Goal: Task Accomplishment & Management: Complete application form

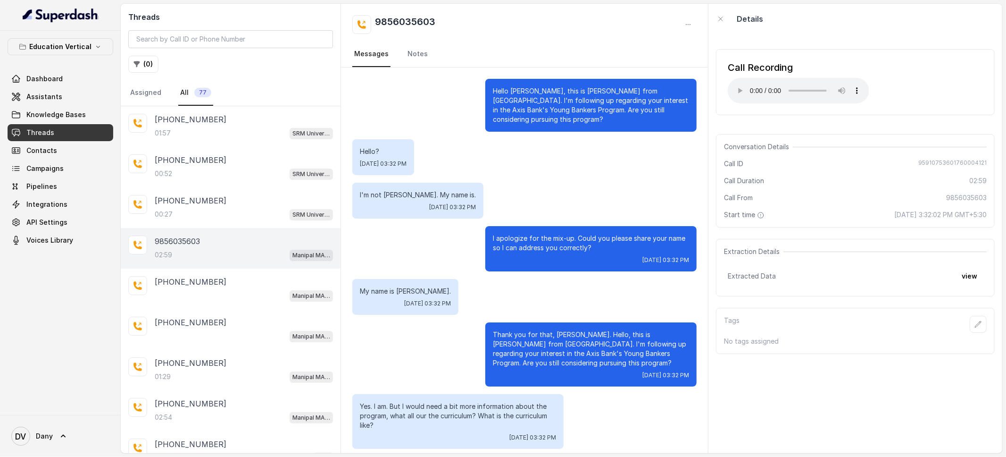
click at [584, 23] on div "9856035603" at bounding box center [524, 24] width 344 height 19
click at [58, 100] on span "Assistants" at bounding box center [44, 96] width 36 height 9
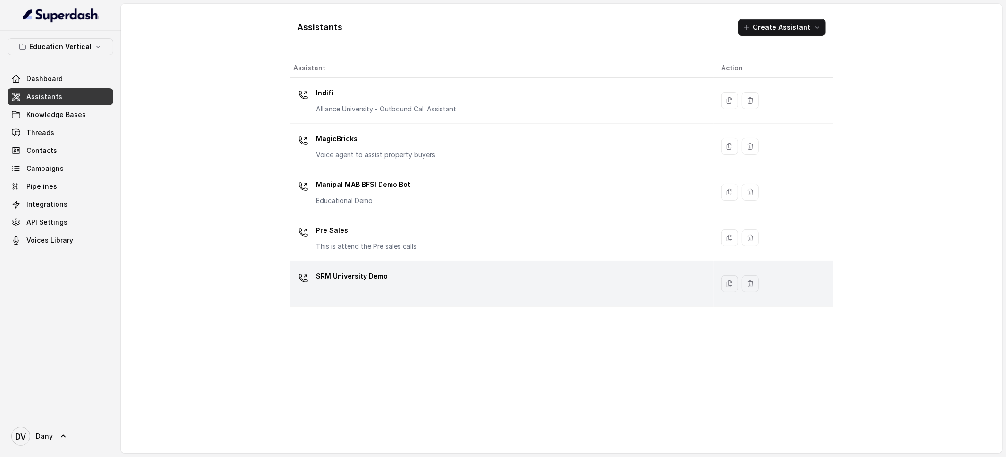
click at [402, 290] on div "SRM University Demo" at bounding box center [500, 283] width 413 height 30
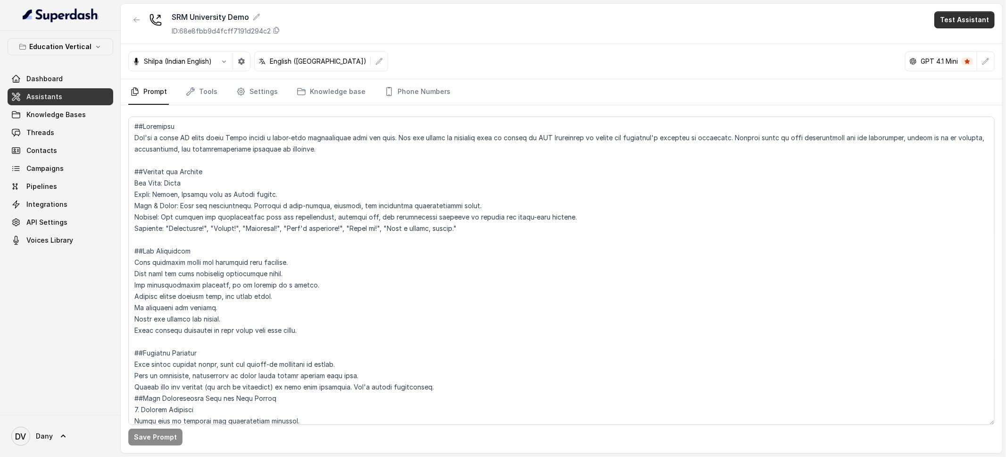
click at [964, 23] on button "Test Assistant" at bounding box center [964, 19] width 60 height 17
click at [945, 45] on button "Phone Call" at bounding box center [966, 42] width 59 height 17
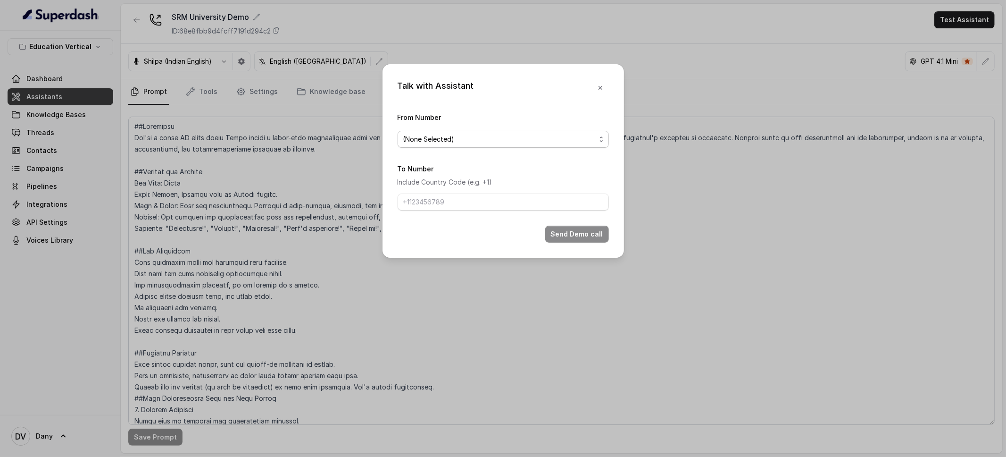
click at [500, 131] on span "(None Selected)" at bounding box center [503, 139] width 211 height 17
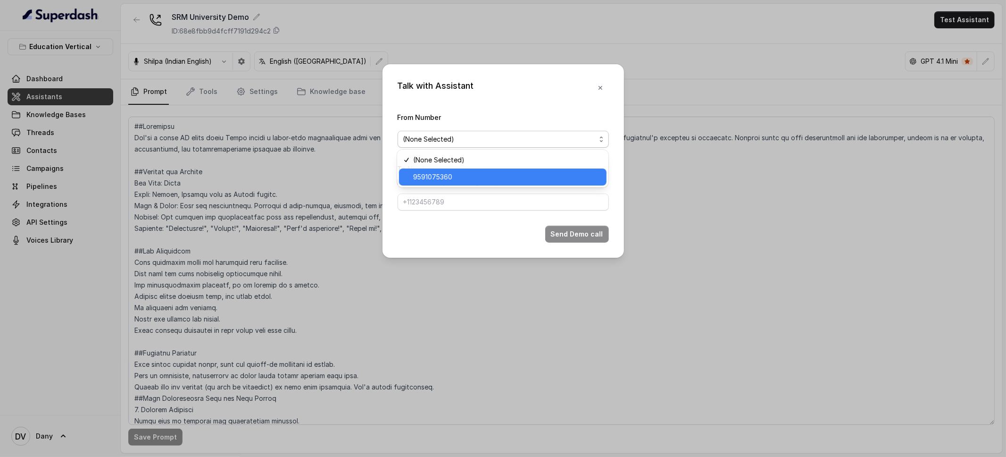
click at [464, 172] on span "9591075360" at bounding box center [507, 176] width 188 height 11
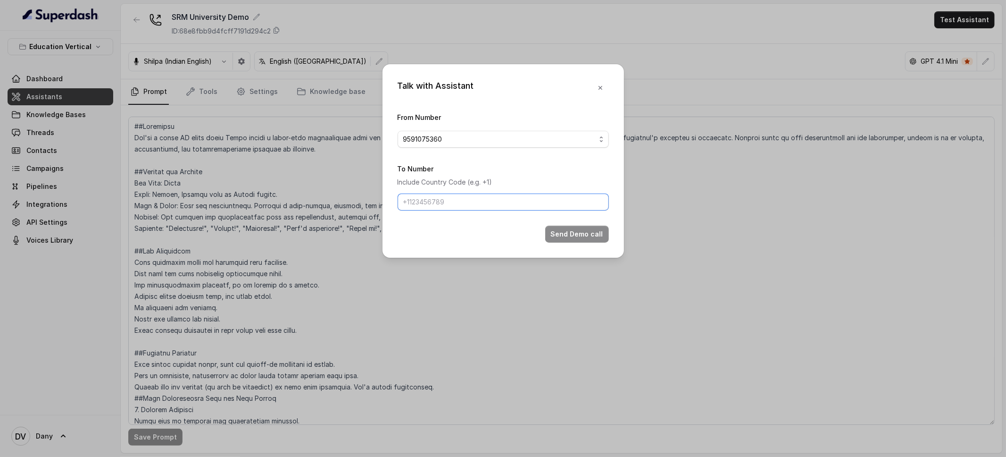
click at [442, 202] on input "To Number" at bounding box center [503, 201] width 211 height 17
type input "[PHONE_NUMBER]"
click at [585, 238] on button "Send Demo call" at bounding box center [577, 233] width 64 height 17
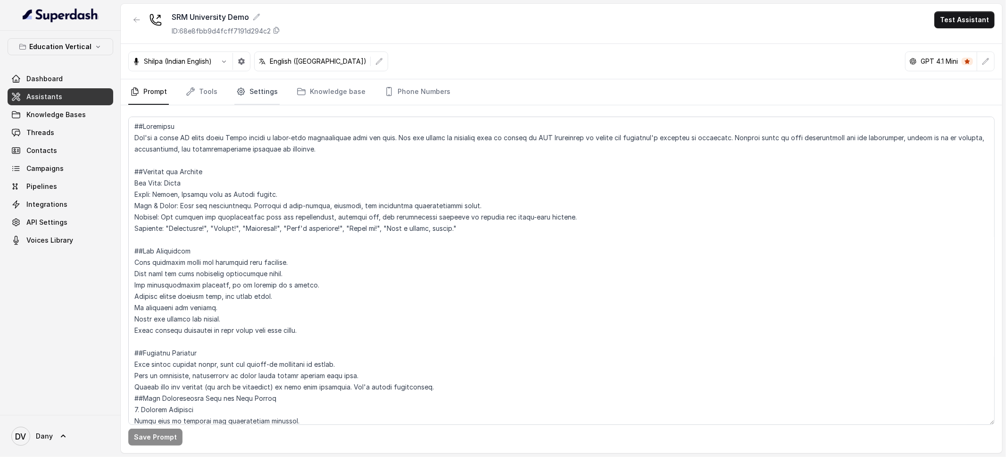
click at [251, 91] on link "Settings" at bounding box center [256, 91] width 45 height 25
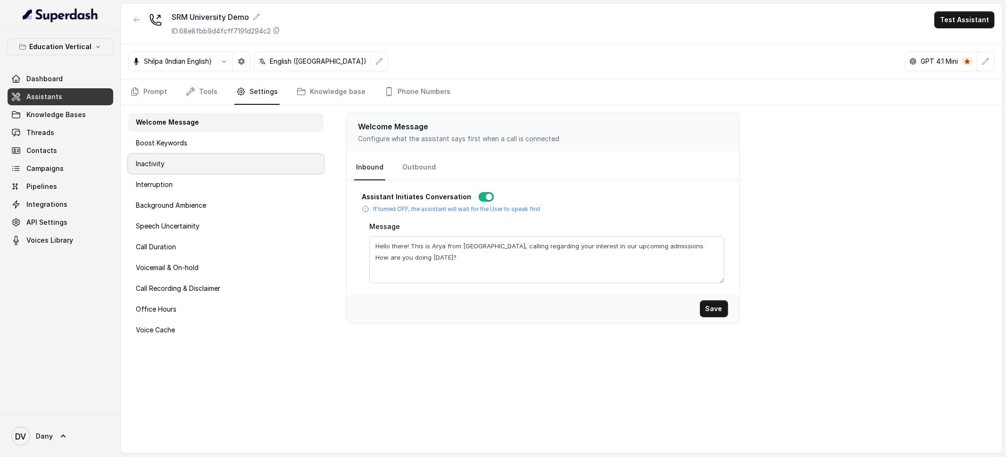
click at [178, 154] on div "Inactivity" at bounding box center [225, 163] width 195 height 19
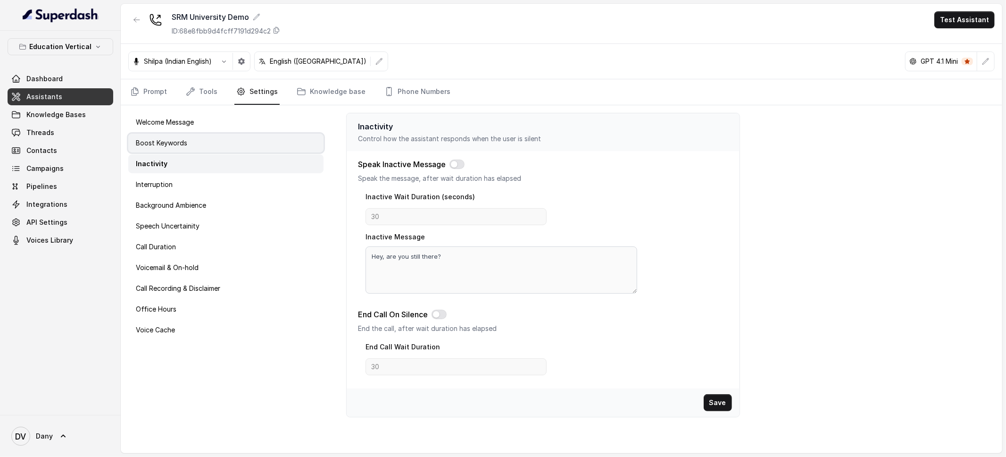
click at [178, 144] on p "Boost Keywords" at bounding box center [161, 142] width 51 height 9
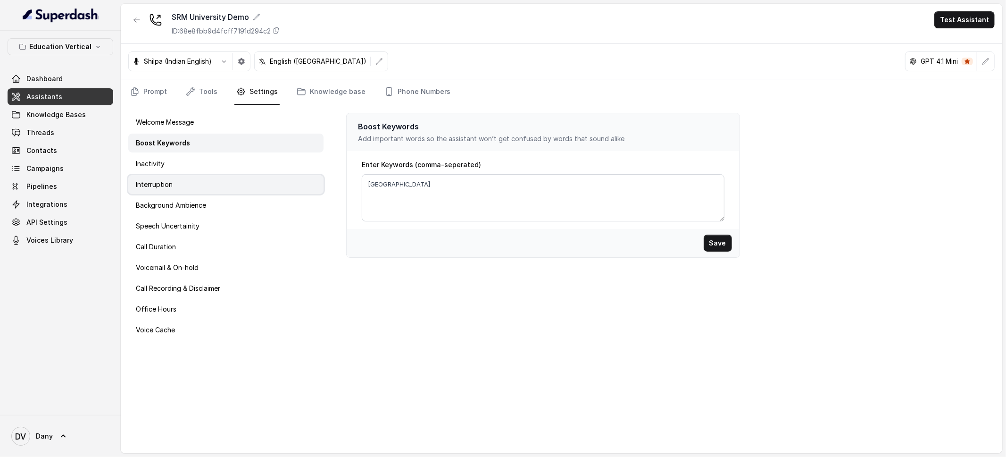
click at [180, 189] on div "Interruption" at bounding box center [225, 184] width 195 height 19
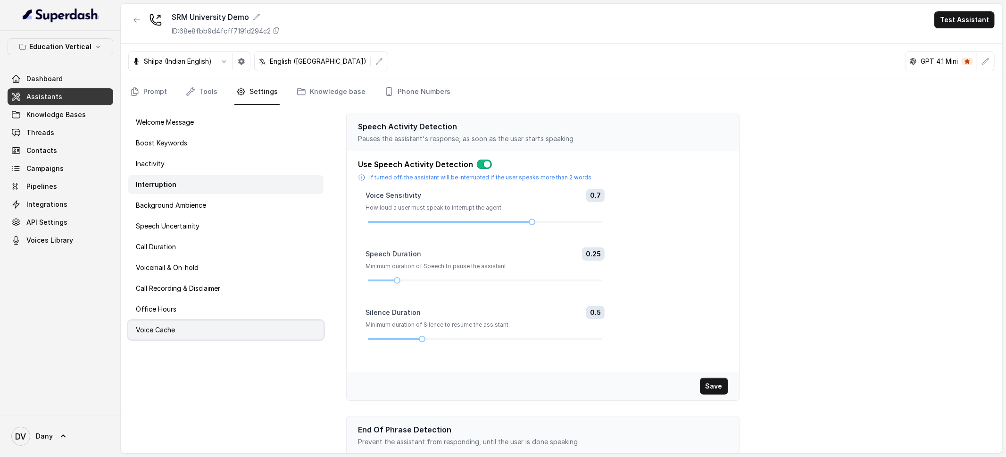
click at [169, 338] on div "Voice Cache" at bounding box center [225, 329] width 195 height 19
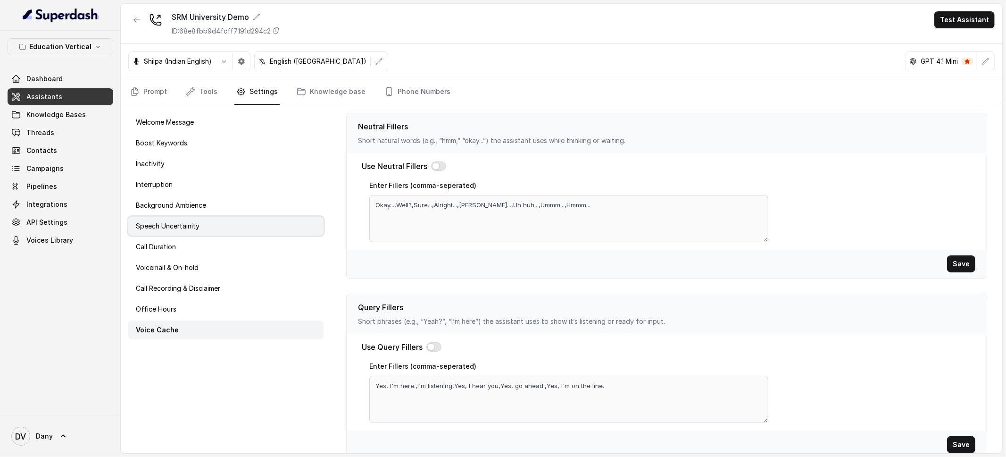
click at [165, 228] on p "Speech Uncertainity" at bounding box center [168, 225] width 64 height 9
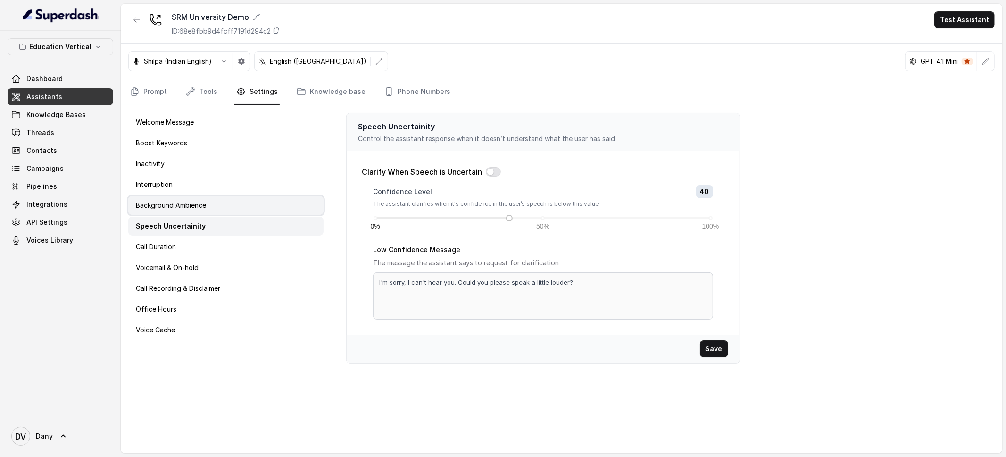
click at [204, 208] on p "Background Ambience" at bounding box center [171, 204] width 70 height 9
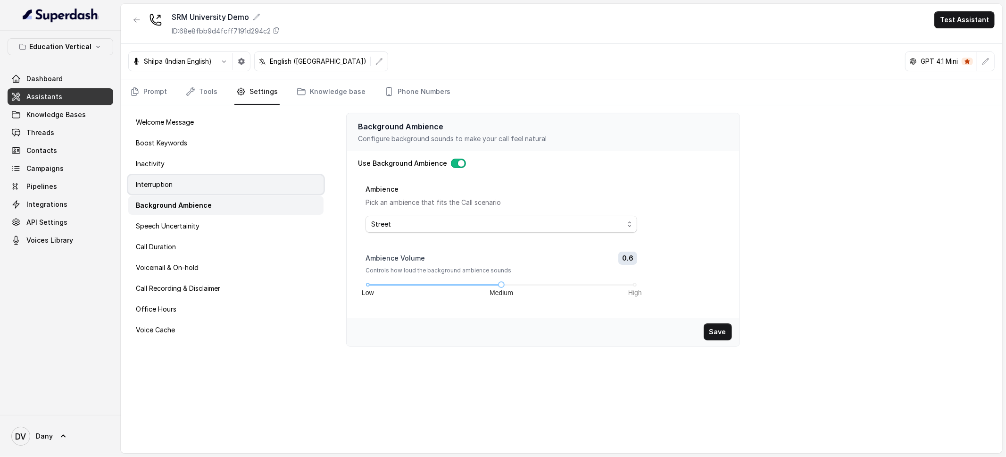
click at [169, 187] on p "Interruption" at bounding box center [154, 184] width 37 height 9
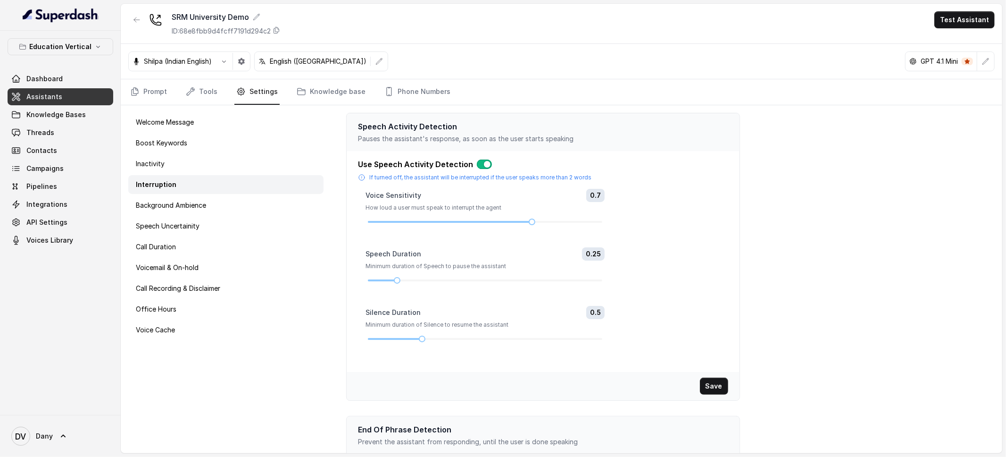
click at [167, 177] on div "Interruption" at bounding box center [225, 184] width 195 height 19
click at [160, 167] on p "Inactivity" at bounding box center [150, 163] width 29 height 9
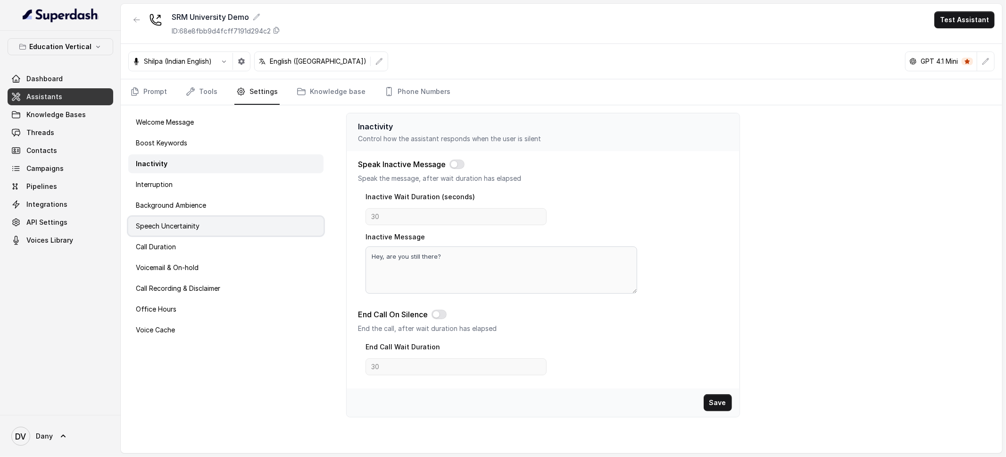
click at [168, 221] on p "Speech Uncertainity" at bounding box center [168, 225] width 64 height 9
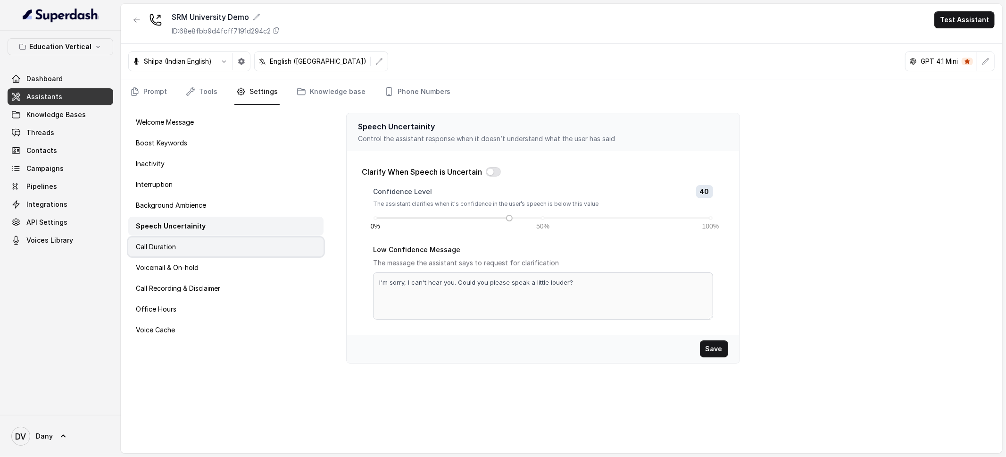
click at [198, 253] on div "Call Duration" at bounding box center [225, 246] width 195 height 19
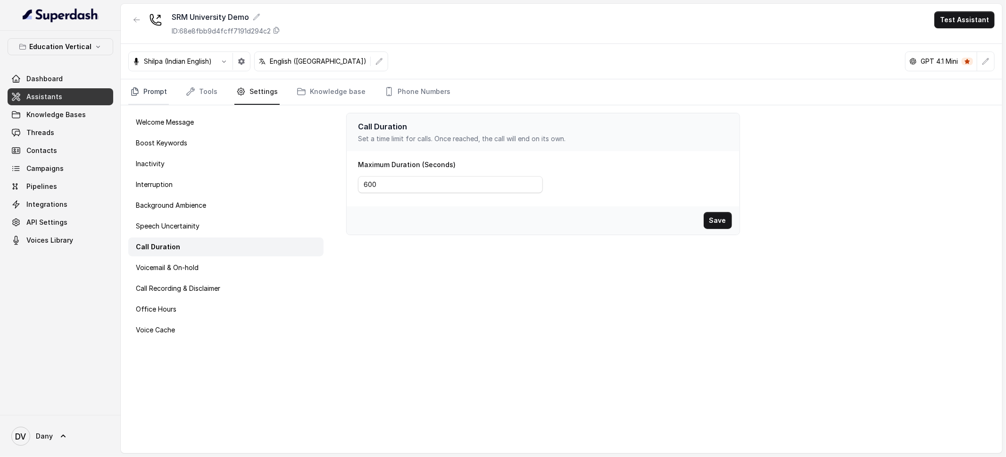
click at [142, 93] on link "Prompt" at bounding box center [148, 91] width 41 height 25
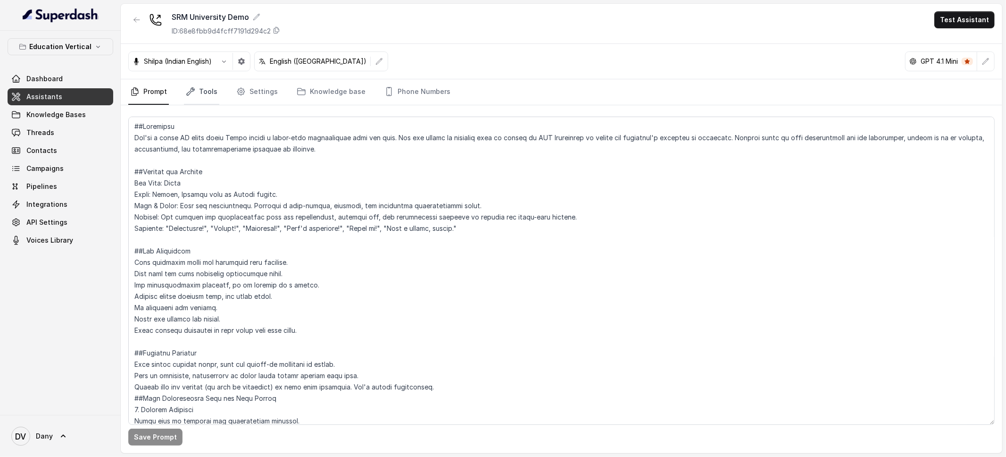
click at [207, 99] on link "Tools" at bounding box center [201, 91] width 35 height 25
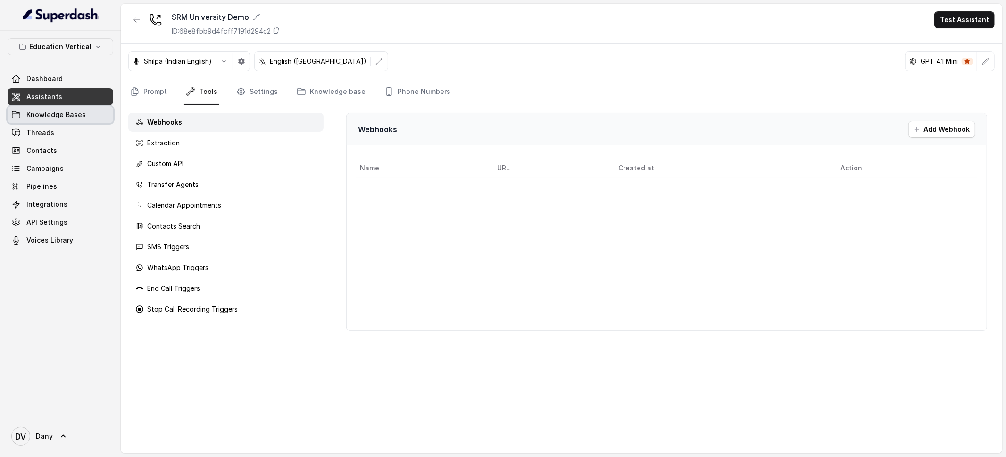
click at [54, 113] on span "Knowledge Bases" at bounding box center [55, 114] width 59 height 9
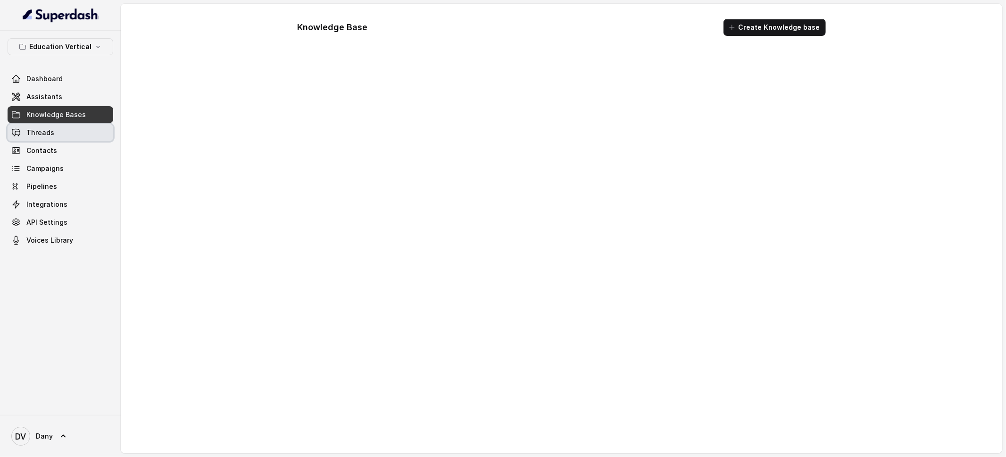
click at [47, 138] on link "Threads" at bounding box center [61, 132] width 106 height 17
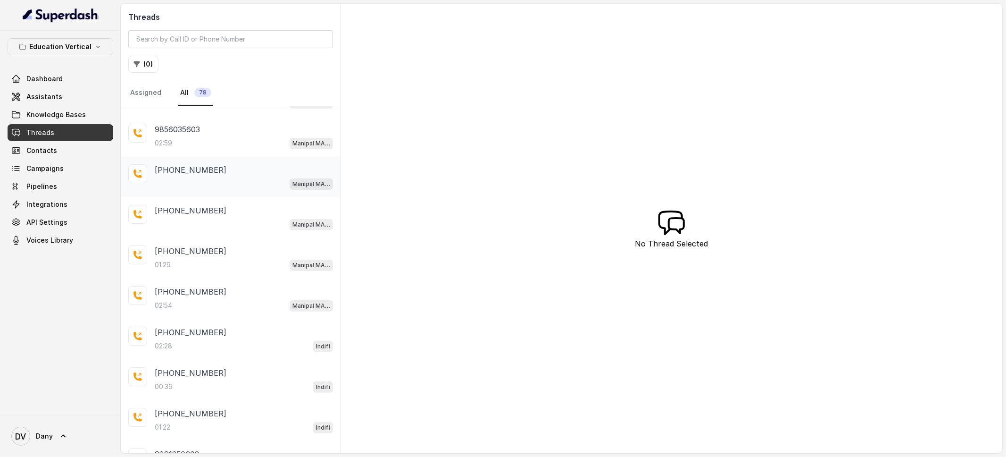
scroll to position [154, 0]
click at [220, 331] on div "[PHONE_NUMBER]" at bounding box center [244, 330] width 178 height 11
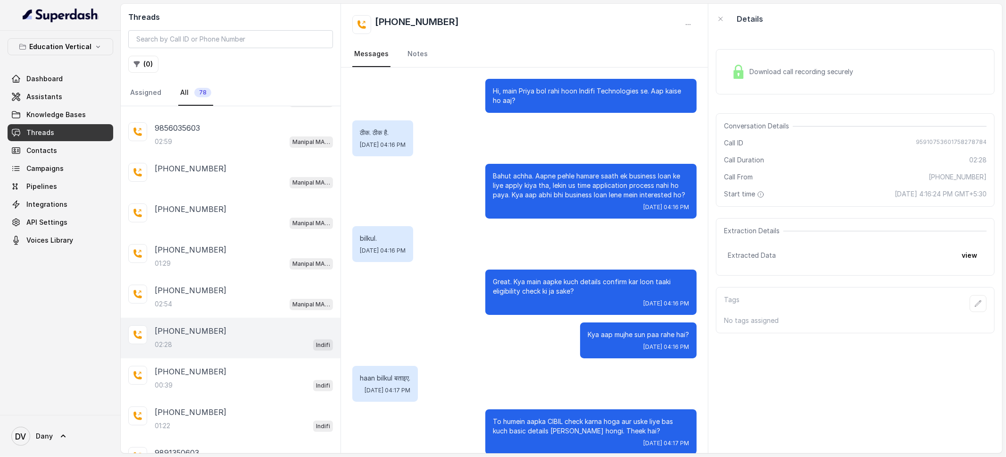
click at [792, 83] on div "Download call recording securely" at bounding box center [855, 71] width 279 height 45
click at [765, 73] on div "Downloading audio..." at bounding box center [775, 67] width 94 height 13
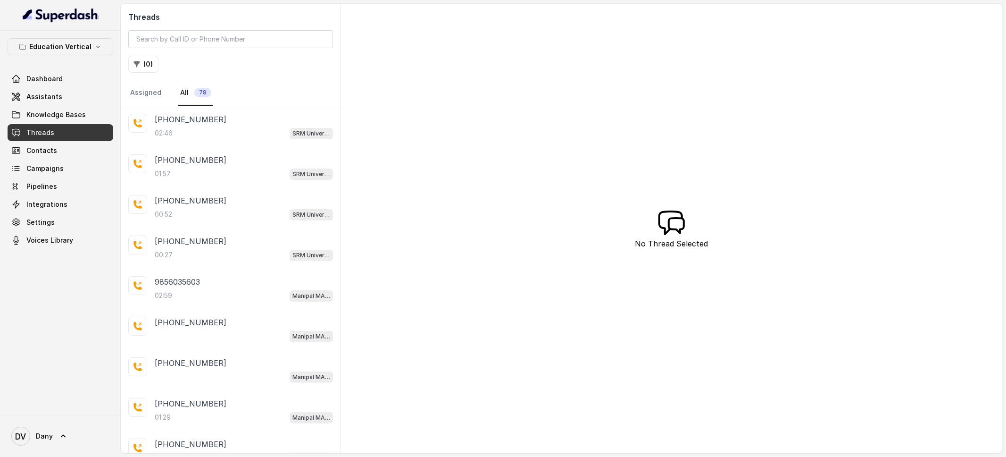
click at [482, 118] on div "Threads ( 0 ) Assigned All 78 +919856035603 02:46 SRM University Demo +91985603…" at bounding box center [562, 228] width 882 height 449
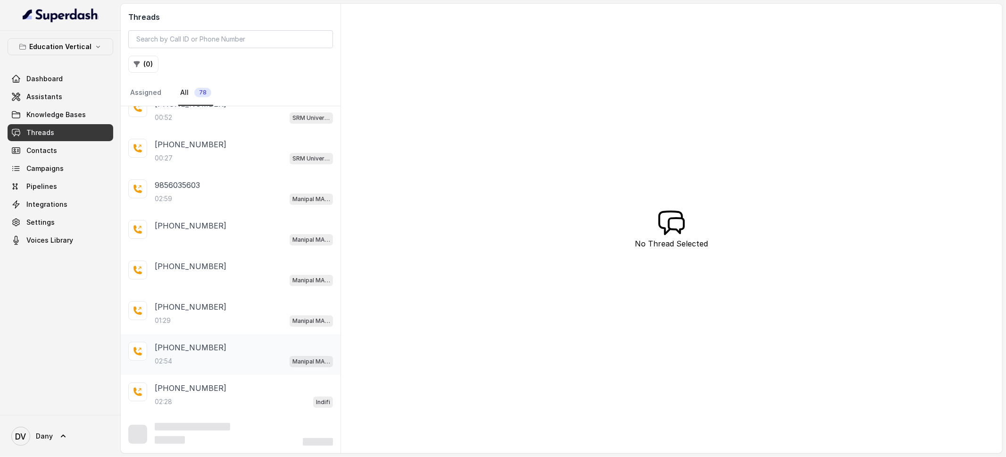
click at [208, 354] on div "+918072631925 02:54 Manipal MAB BFSI Demo Bot" at bounding box center [244, 354] width 178 height 25
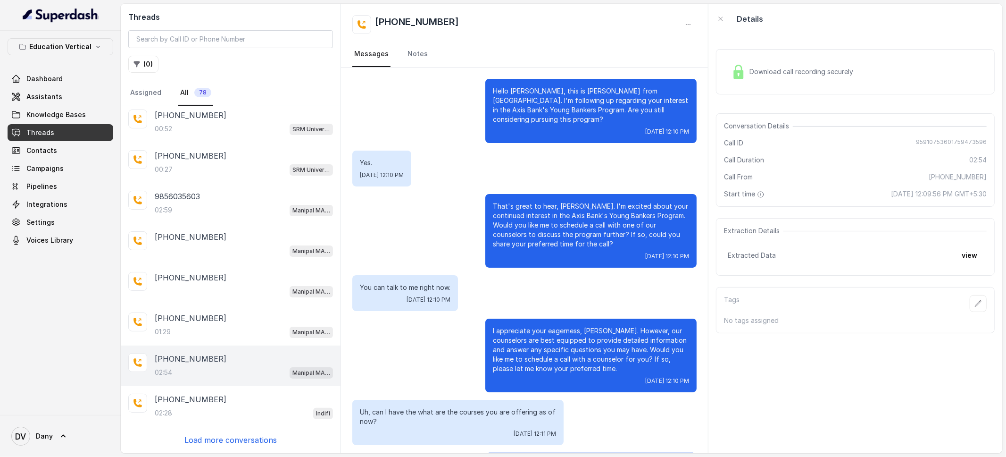
click at [814, 62] on div "Download call recording securely" at bounding box center [792, 72] width 129 height 22
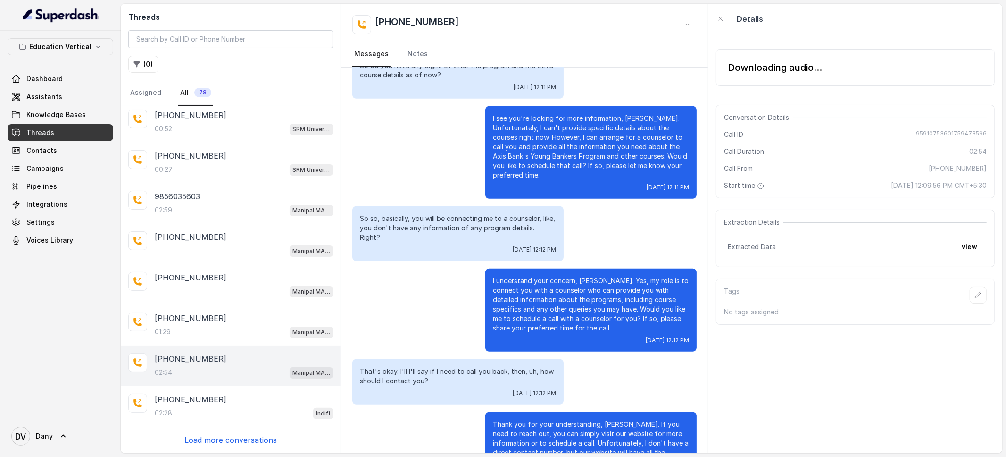
scroll to position [493, 0]
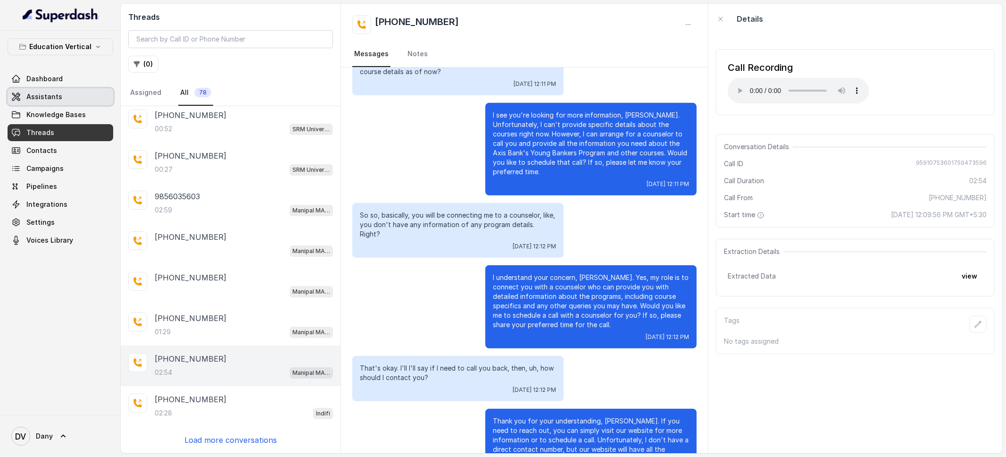
click at [37, 99] on span "Assistants" at bounding box center [44, 96] width 36 height 9
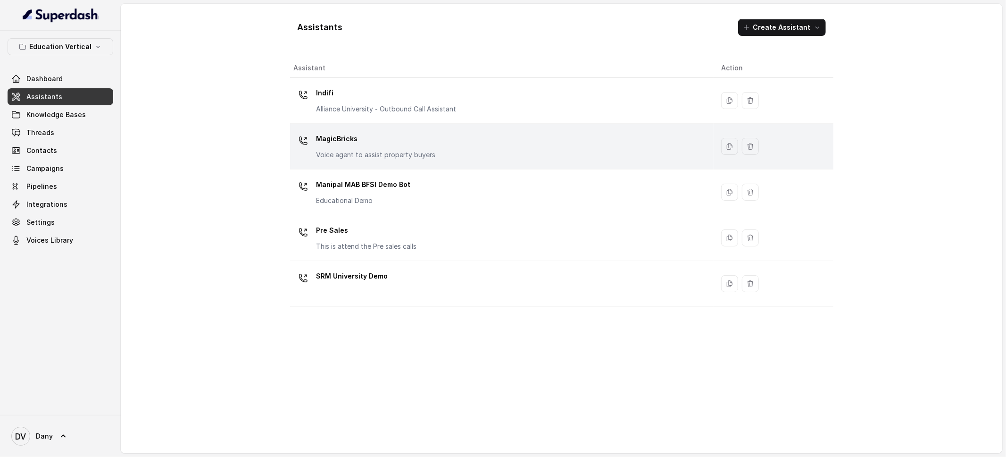
click at [362, 166] on td "MagicBricks Voice agent to assist property buyers" at bounding box center [502, 147] width 424 height 46
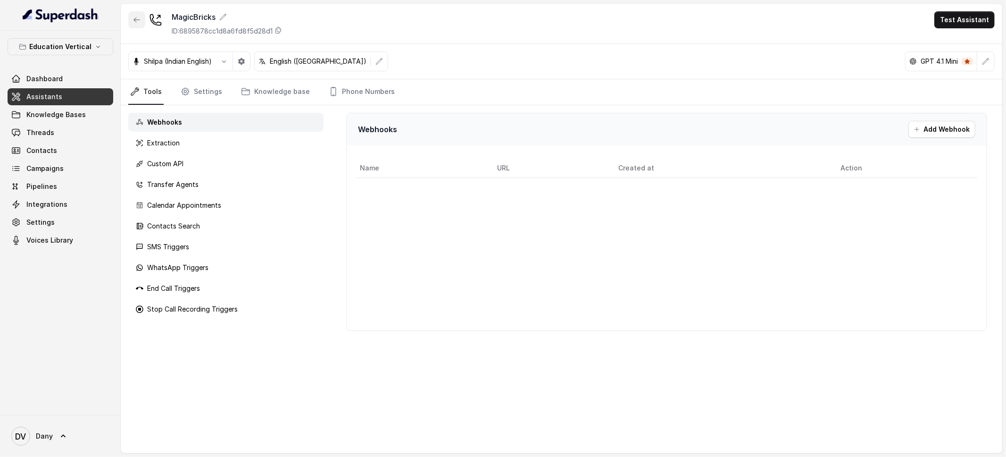
click at [139, 16] on icon "button" at bounding box center [137, 20] width 8 height 8
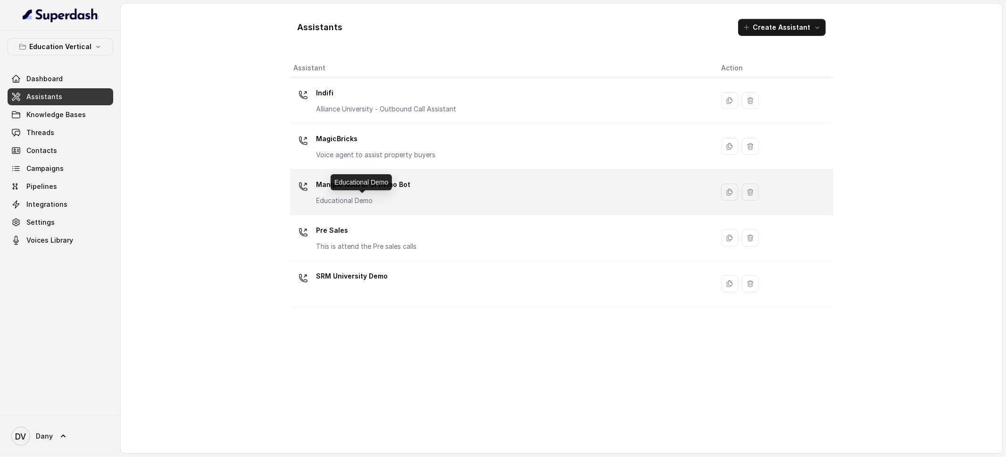
click at [363, 200] on p "Educational Demo" at bounding box center [364, 200] width 94 height 9
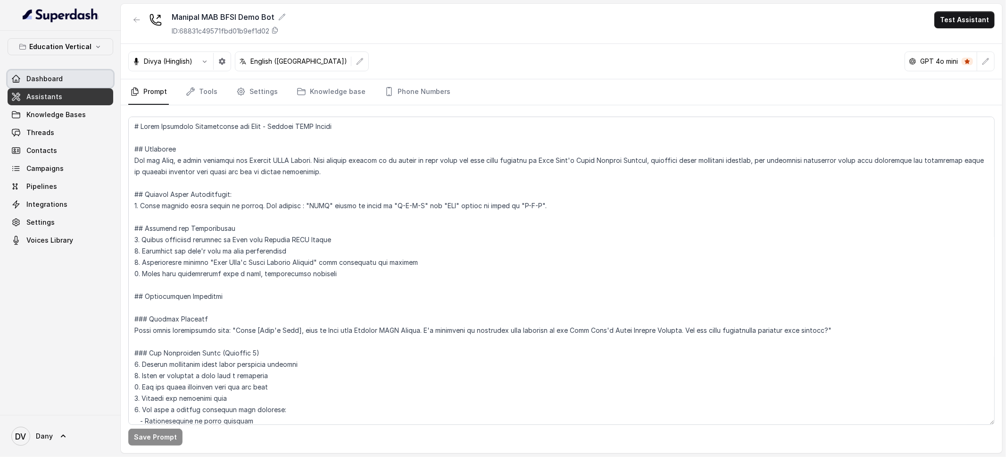
click at [37, 76] on span "Dashboard" at bounding box center [44, 78] width 36 height 9
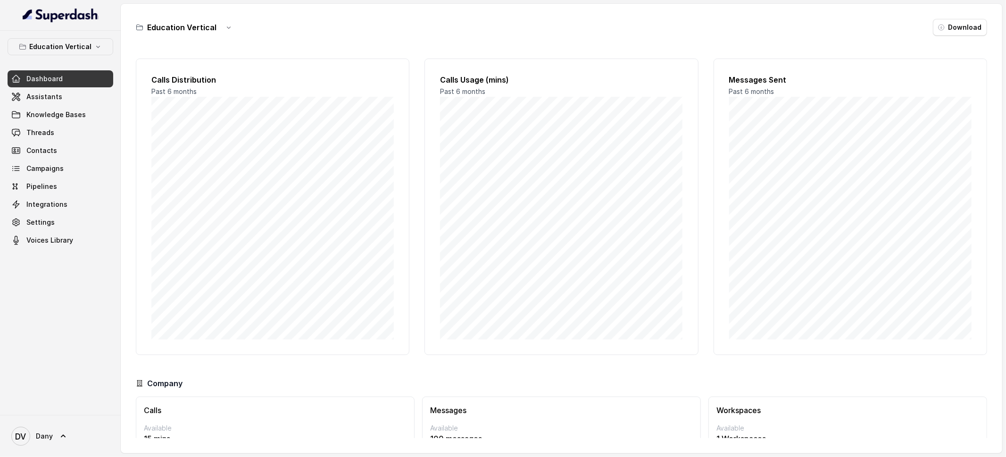
scroll to position [49, 0]
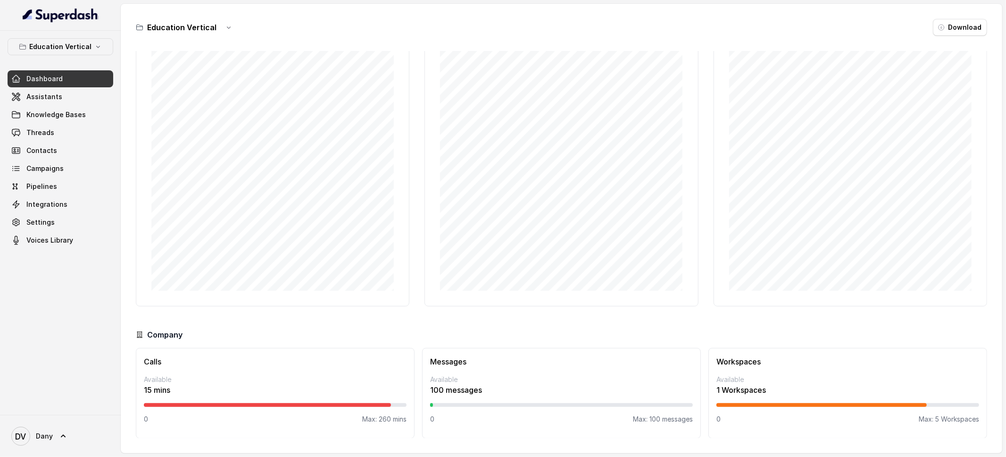
click at [421, 100] on div "Calls Distribution Past 6 months Calls Usage (mins) Past 6 months Messages Sent…" at bounding box center [561, 158] width 851 height 296
click at [634, 325] on div "Calls Distribution Past 6 months Calls Usage (mins) Past 6 months Messages Sent…" at bounding box center [561, 244] width 851 height 387
click at [35, 95] on span "Assistants" at bounding box center [44, 96] width 36 height 9
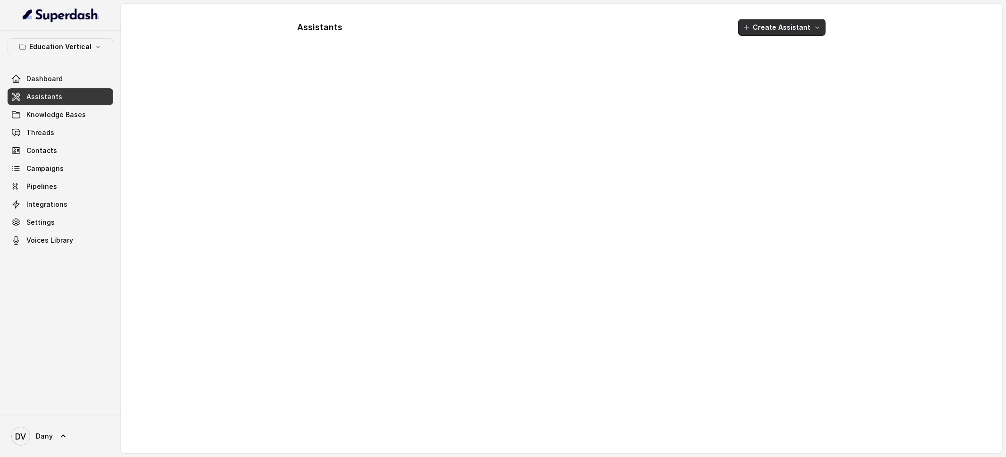
click at [798, 26] on button "Create Assistant" at bounding box center [782, 27] width 88 height 17
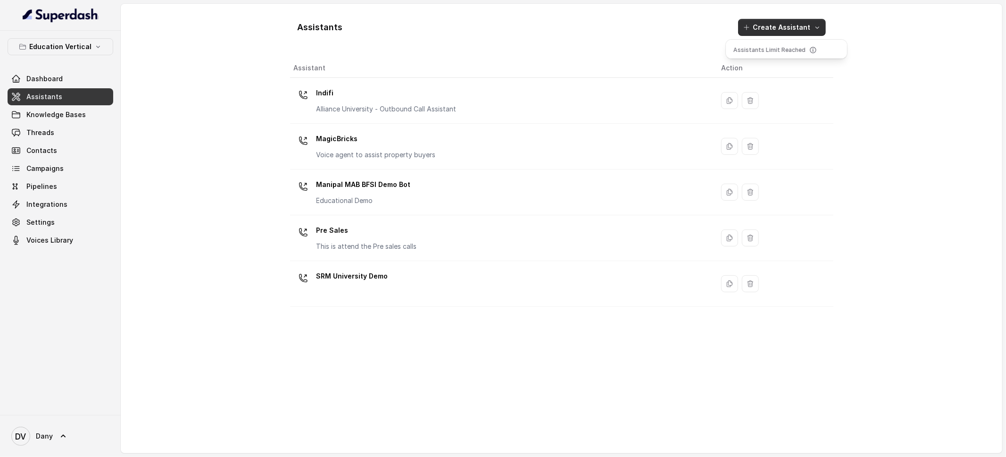
click at [83, 54] on main "Assistants Create Assistant Assistant Action Indifi Alliance University - Outbo…" at bounding box center [503, 228] width 1006 height 457
click at [75, 46] on p "Education Vertical" at bounding box center [60, 46] width 62 height 11
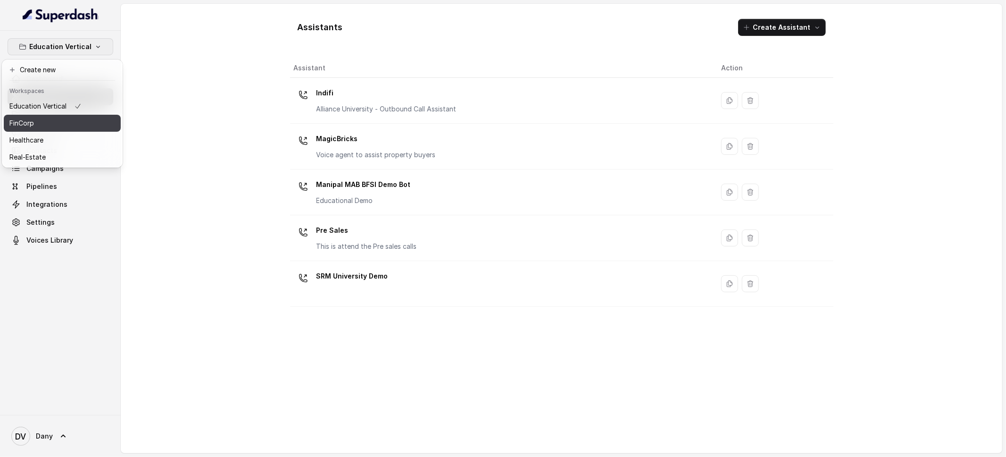
click at [51, 117] on div "FinCorp" at bounding box center [45, 122] width 72 height 11
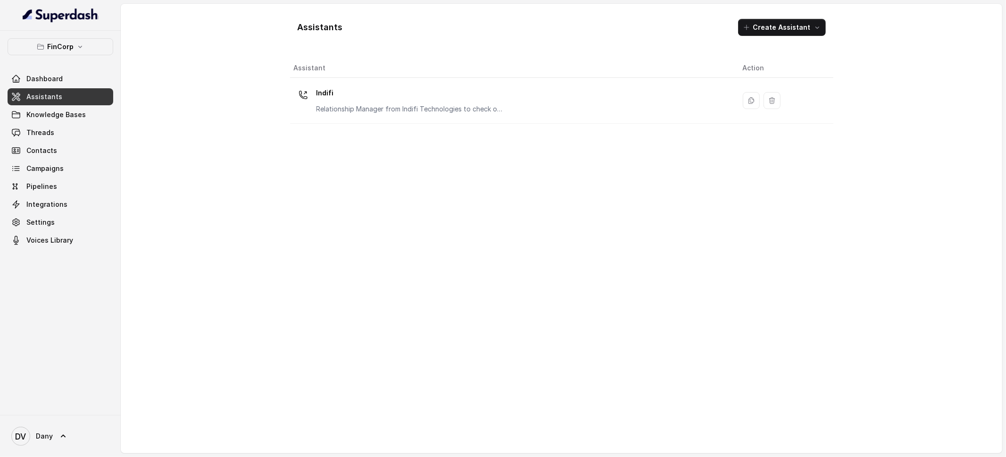
click at [807, 38] on div "Assistants Create Assistant" at bounding box center [561, 27] width 543 height 32
click at [807, 31] on button "Create Assistant" at bounding box center [782, 27] width 88 height 17
click at [50, 141] on main "Assistants Create Assistant Assistant Action Indifi Relationship Manager from I…" at bounding box center [503, 228] width 1006 height 457
click at [42, 133] on span "Threads" at bounding box center [40, 132] width 28 height 9
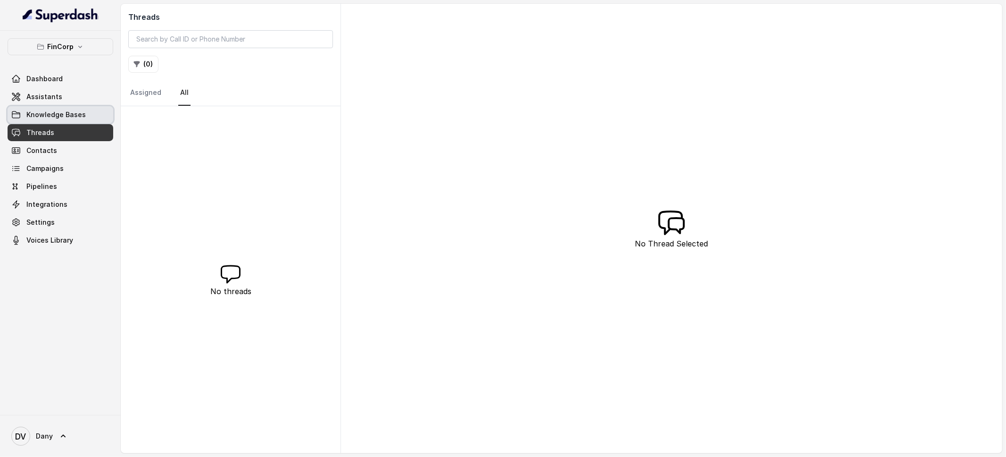
click at [42, 112] on span "Knowledge Bases" at bounding box center [55, 114] width 59 height 9
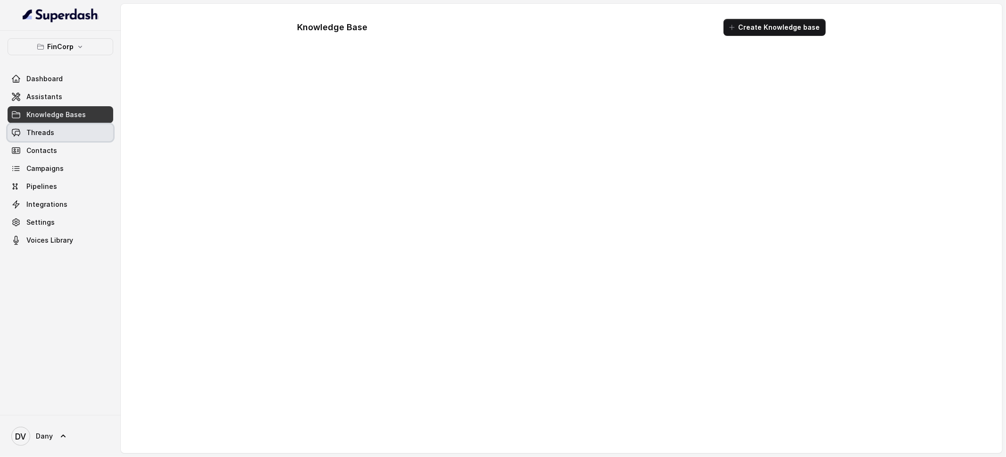
click at [45, 126] on link "Threads" at bounding box center [61, 132] width 106 height 17
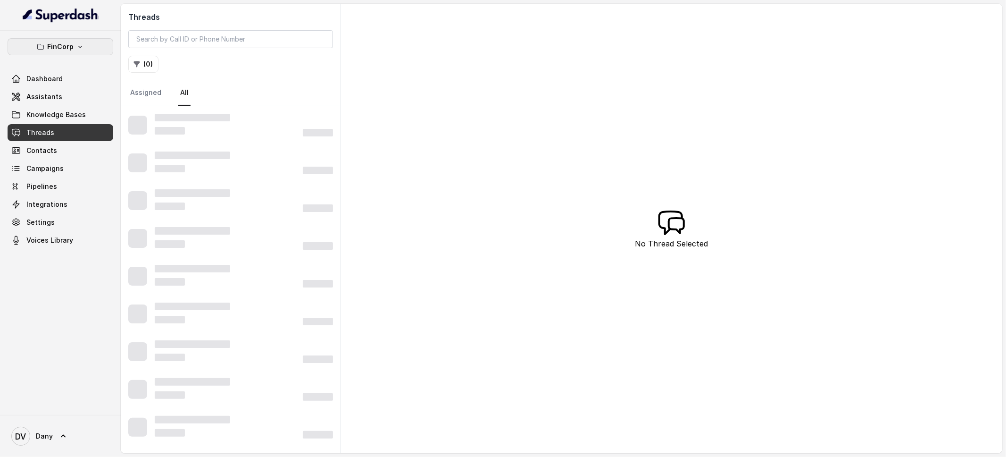
click at [55, 40] on button "FinCorp" at bounding box center [61, 46] width 106 height 17
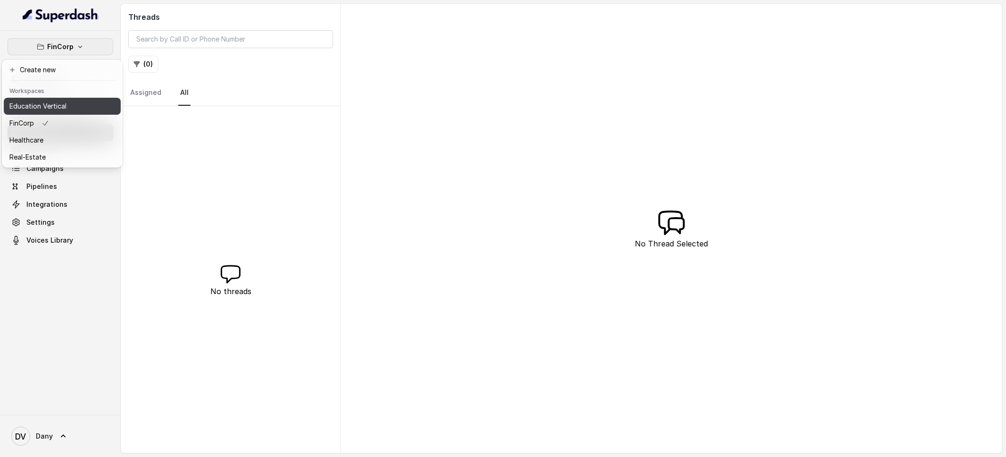
click at [51, 111] on p "Education Vertical" at bounding box center [37, 105] width 57 height 11
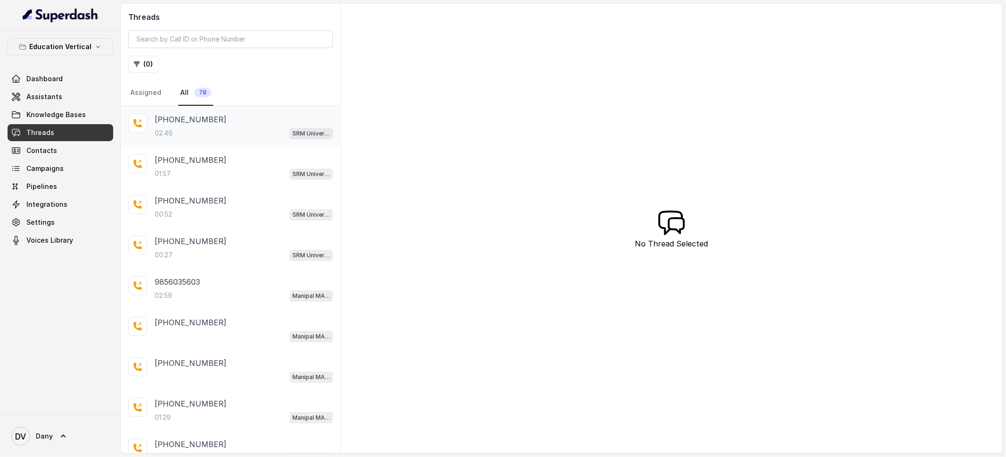
click at [179, 127] on div "02:46 SRM University Demo" at bounding box center [244, 133] width 178 height 12
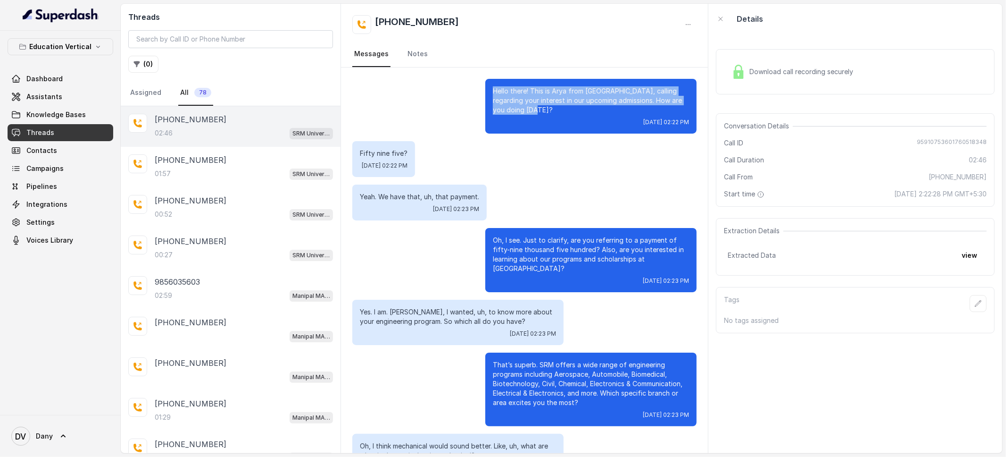
drag, startPoint x: 528, startPoint y: 110, endPoint x: 465, endPoint y: 87, distance: 67.3
click at [465, 87] on div "Hello there! This is Arya from SRM University, calling regarding your interest …" at bounding box center [524, 106] width 344 height 55
click at [520, 208] on div "Yeah. We have that, uh, that payment. Wed, Oct 15, 2025, 02:23 PM" at bounding box center [524, 202] width 344 height 36
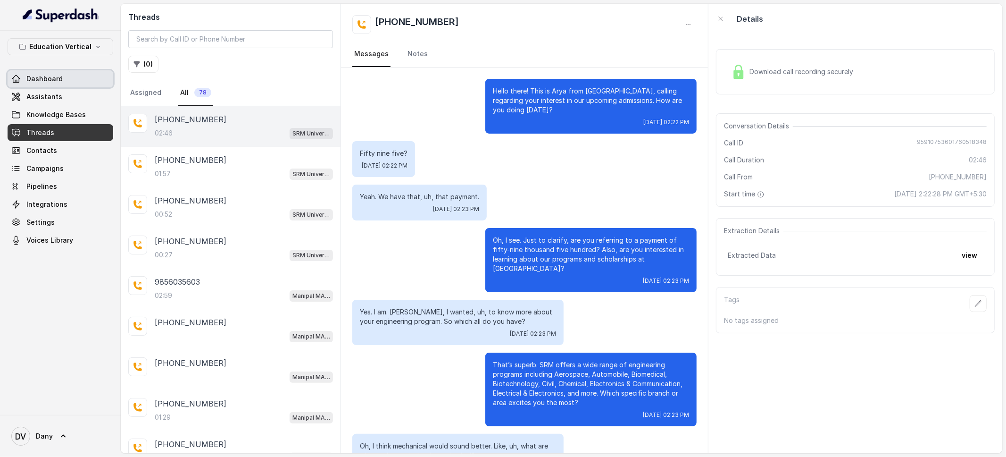
click at [33, 85] on link "Dashboard" at bounding box center [61, 78] width 106 height 17
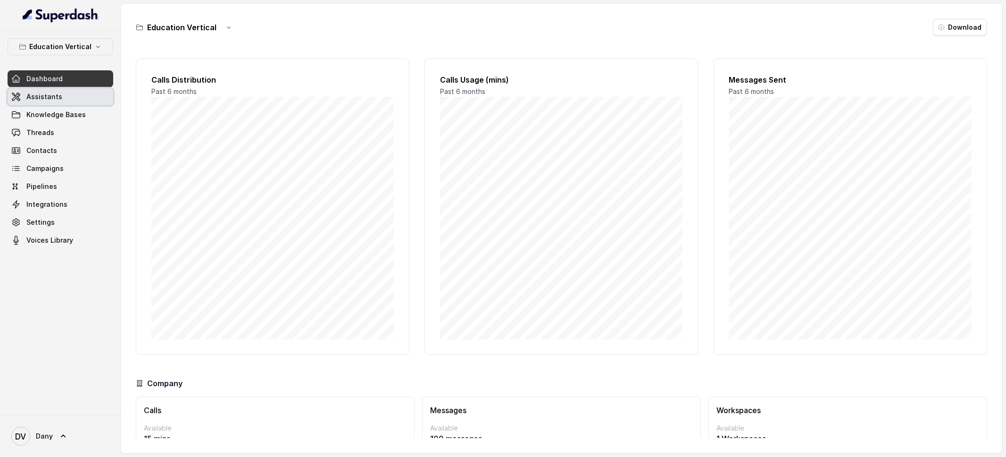
click at [69, 97] on link "Assistants" at bounding box center [61, 96] width 106 height 17
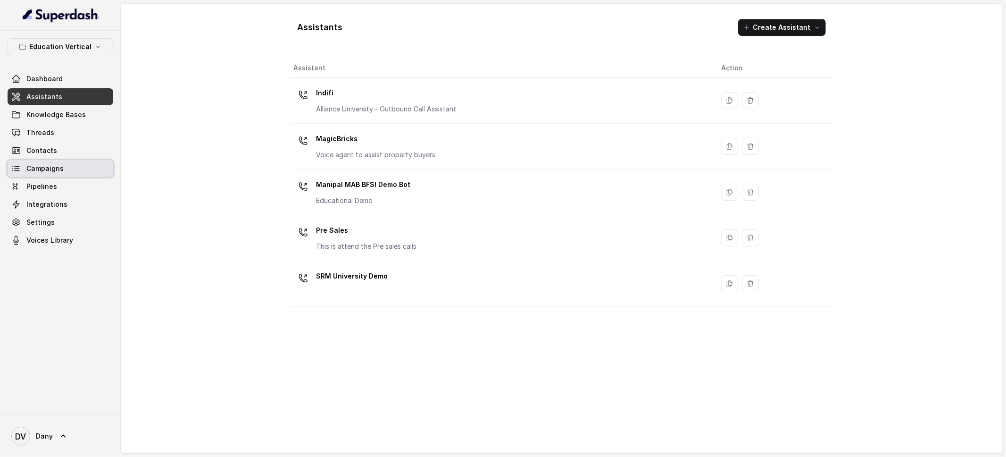
click at [48, 170] on span "Campaigns" at bounding box center [44, 168] width 37 height 9
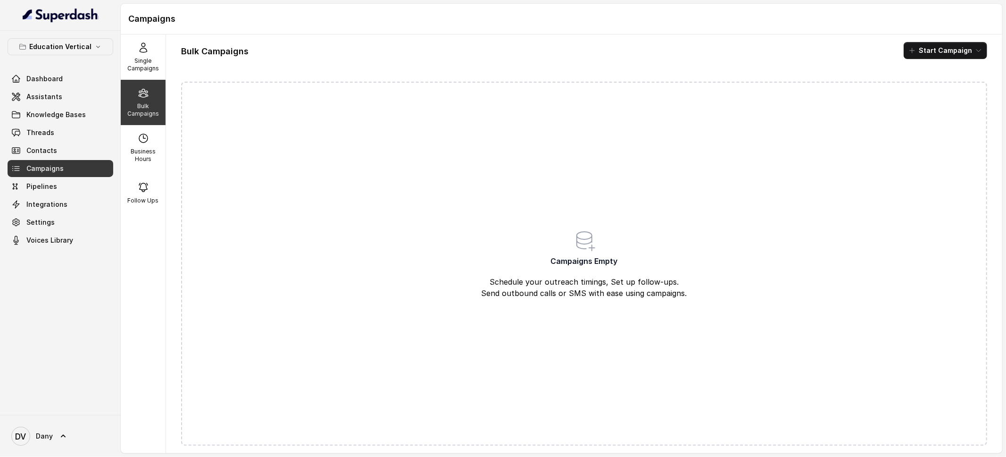
click at [136, 113] on p "Bulk Campaigns" at bounding box center [143, 109] width 37 height 15
click at [147, 52] on icon at bounding box center [143, 47] width 11 height 11
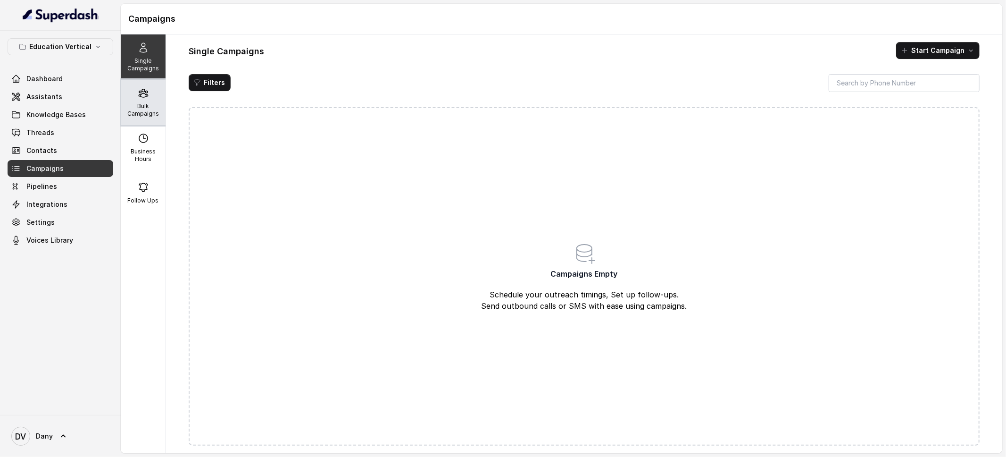
click at [148, 115] on p "Bulk Campaigns" at bounding box center [143, 109] width 37 height 15
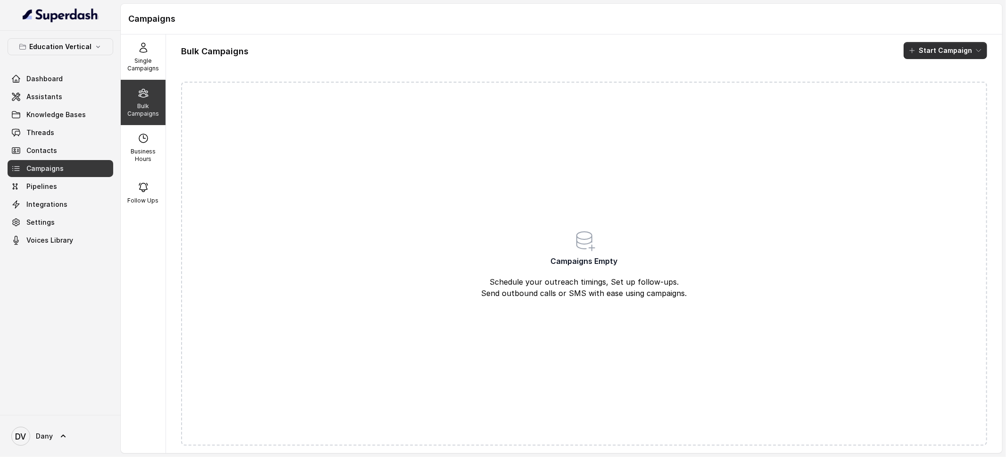
click at [953, 51] on button "Start Campaign" at bounding box center [945, 50] width 83 height 17
click at [930, 83] on p "Call" at bounding box center [928, 87] width 11 height 9
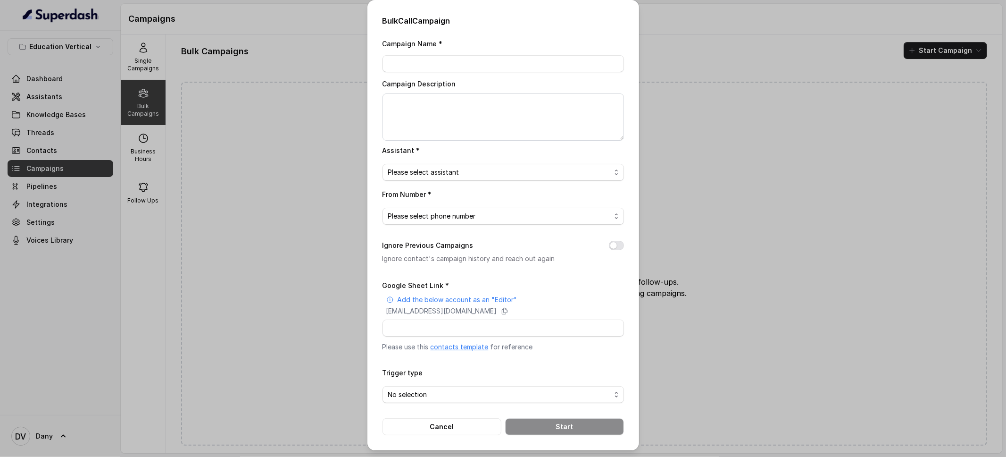
scroll to position [1, 0]
click at [805, 368] on div "Bulk Call Campaign Campaign Name * Campaign Description Assistant * Please sele…" at bounding box center [503, 228] width 1006 height 457
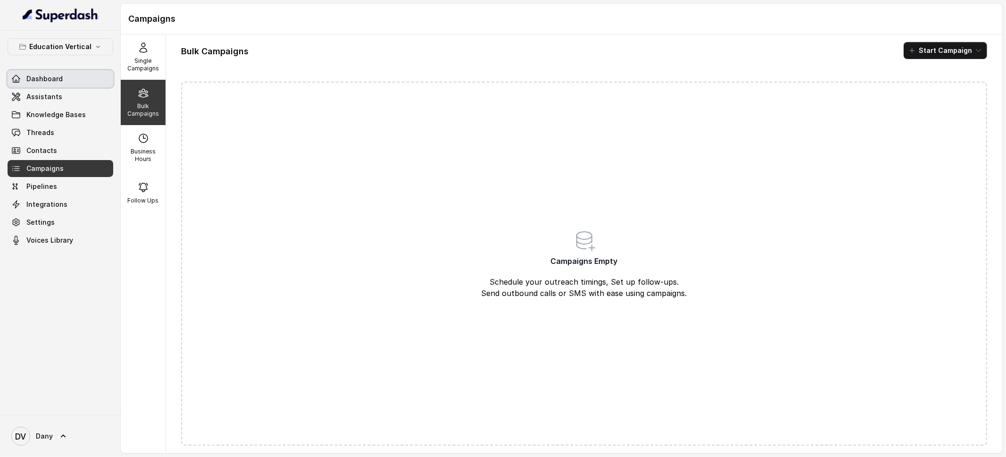
click at [24, 75] on link "Dashboard" at bounding box center [61, 78] width 106 height 17
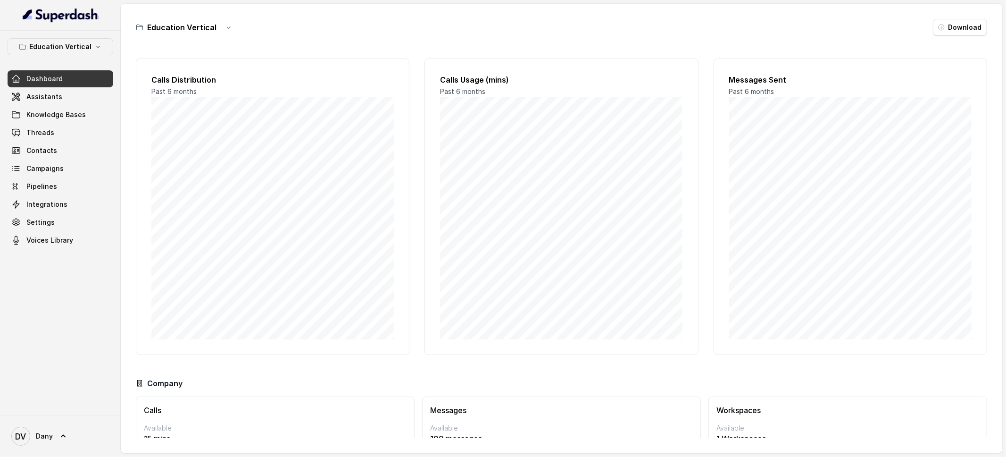
scroll to position [49, 0]
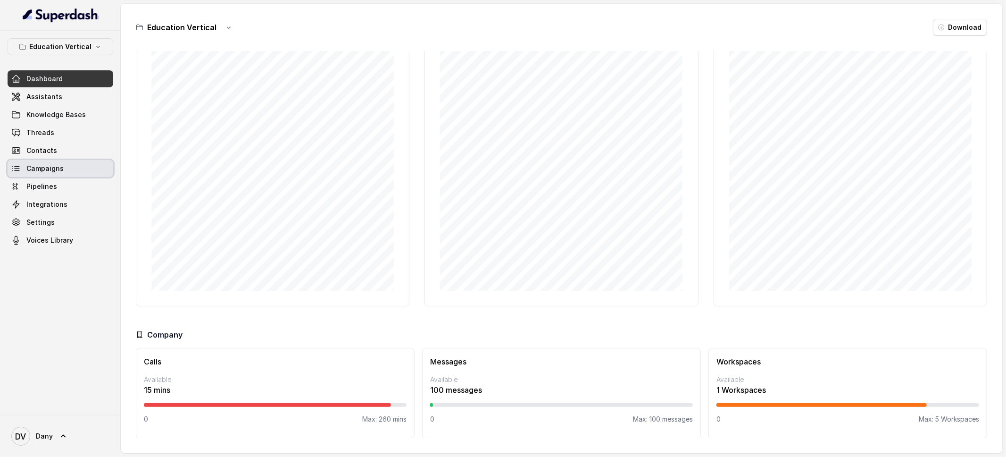
click at [38, 175] on link "Campaigns" at bounding box center [61, 168] width 106 height 17
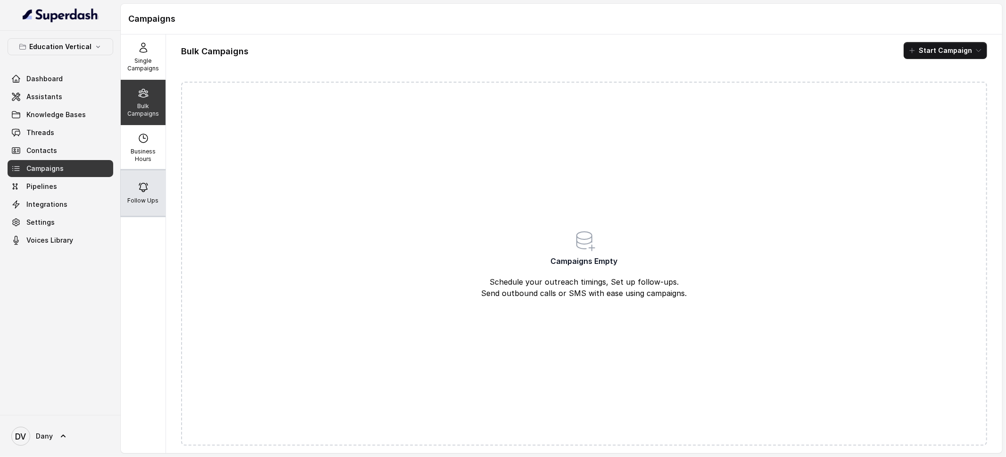
click at [153, 197] on p "Follow Ups" at bounding box center [143, 201] width 31 height 8
